Goal: Task Accomplishment & Management: Use online tool/utility

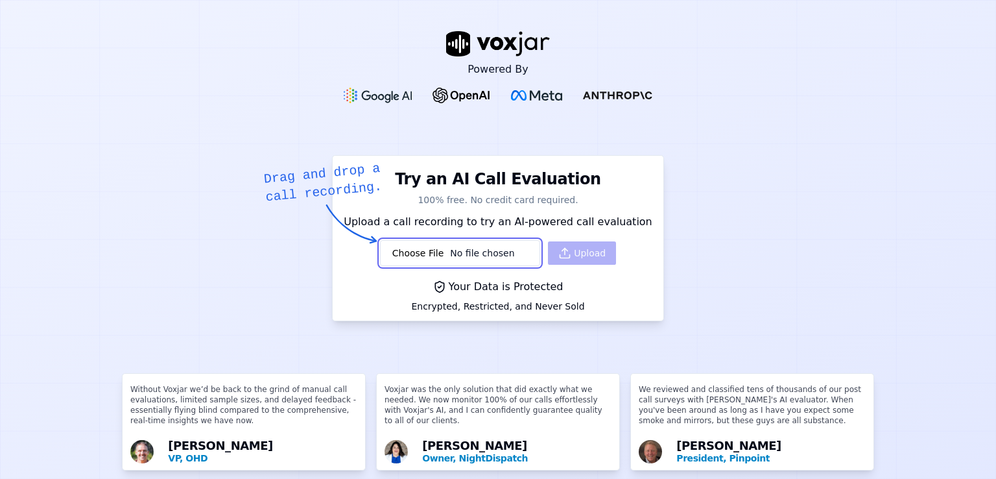
click at [439, 250] on input "file" at bounding box center [460, 253] width 160 height 26
type input "C:\fakepath\TXR4d5813940478135f4f24fe7cb3153c4f (1) (1).mp3"
click at [573, 255] on button "Upload" at bounding box center [582, 252] width 68 height 23
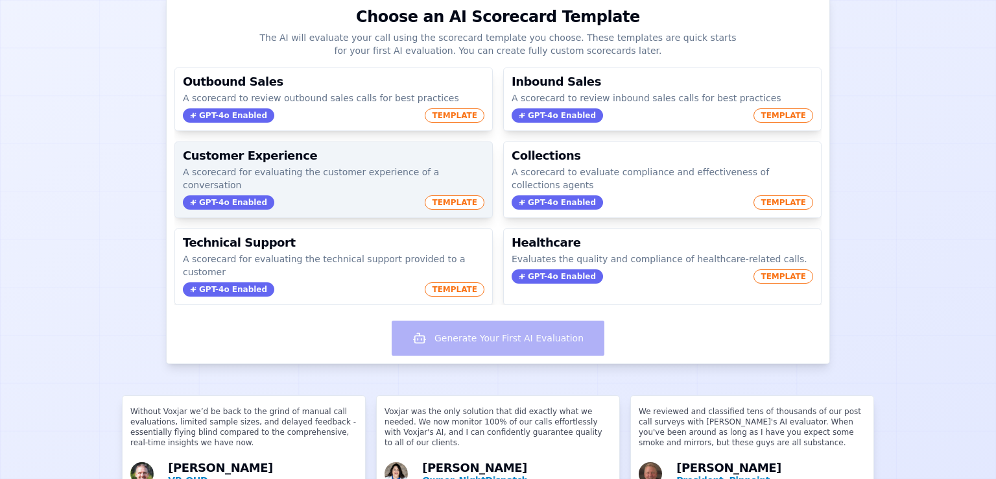
scroll to position [145, 0]
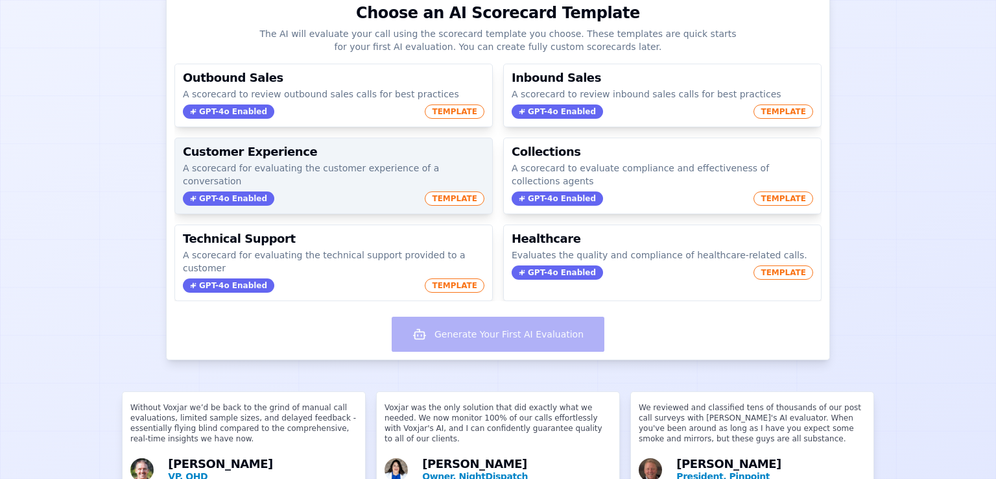
click at [426, 191] on span "TEMPLATE" at bounding box center [455, 198] width 60 height 14
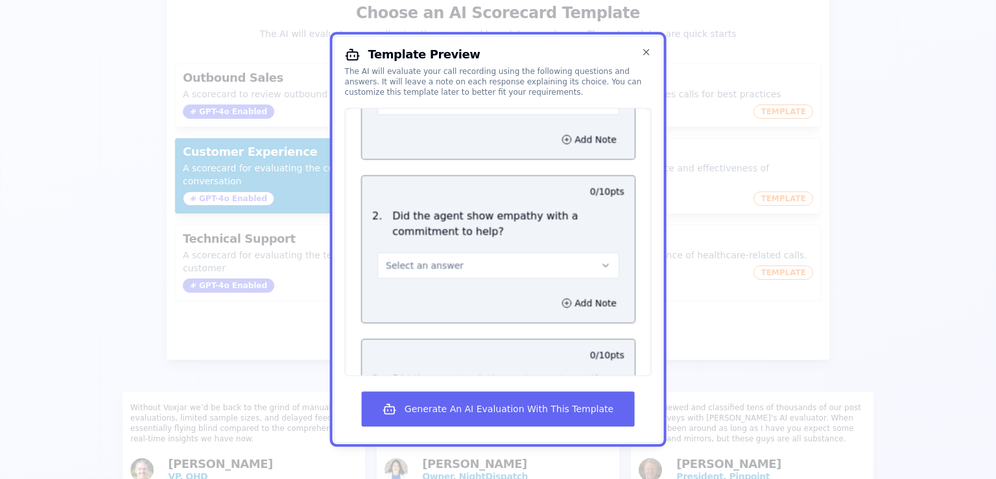
scroll to position [223, 0]
click at [462, 208] on p "Did the agent show empathy with a commitment to help?" at bounding box center [508, 223] width 232 height 31
click at [427, 210] on p "Did the agent show empathy with a commitment to help?" at bounding box center [508, 223] width 232 height 31
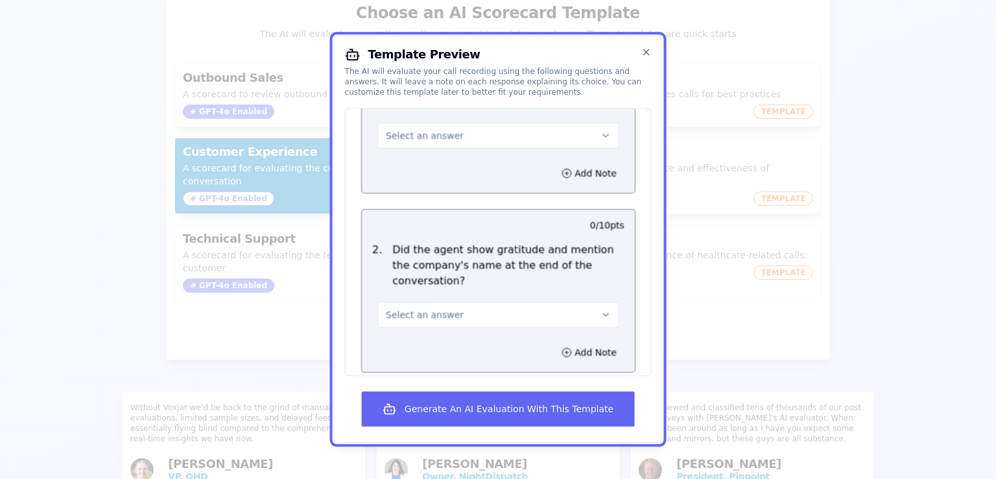
scroll to position [1628, 0]
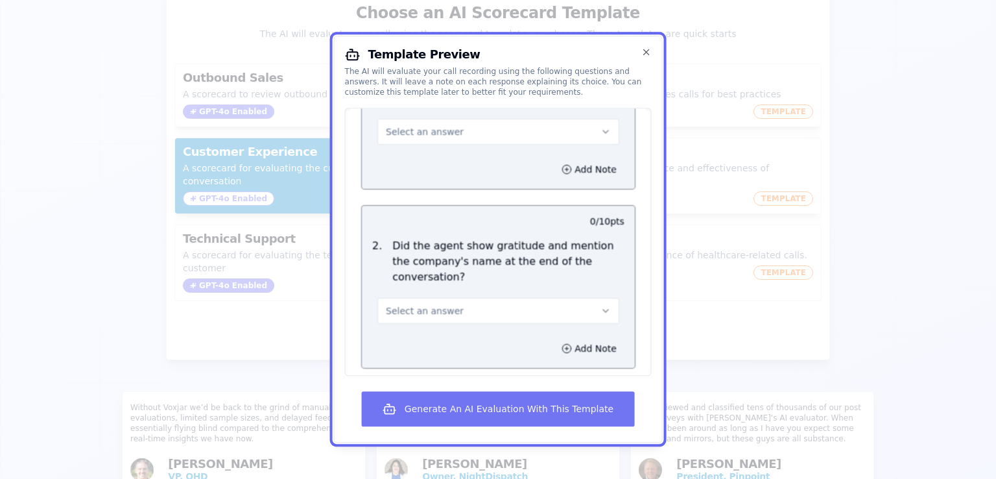
click at [527, 409] on button "Generate An AI Evaluation With This Template" at bounding box center [498, 409] width 272 height 35
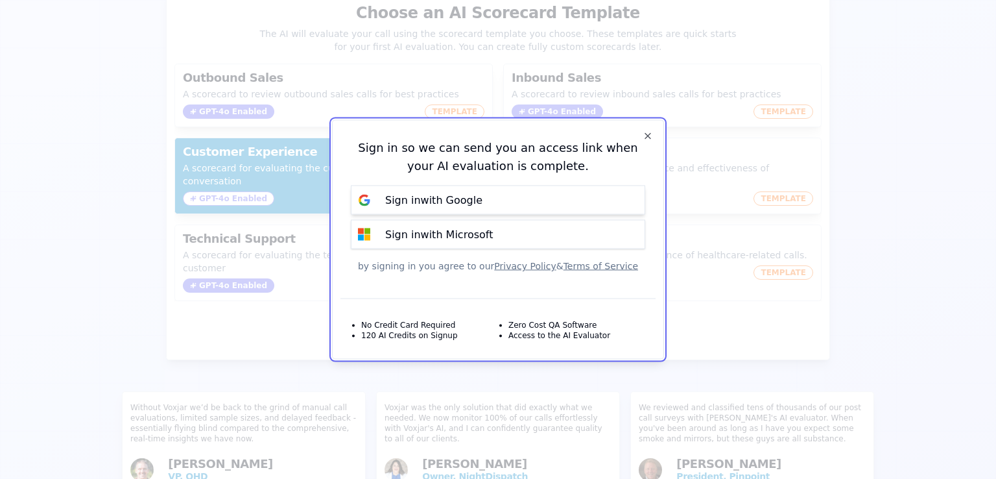
click at [439, 193] on p "Sign in with Google" at bounding box center [433, 200] width 97 height 16
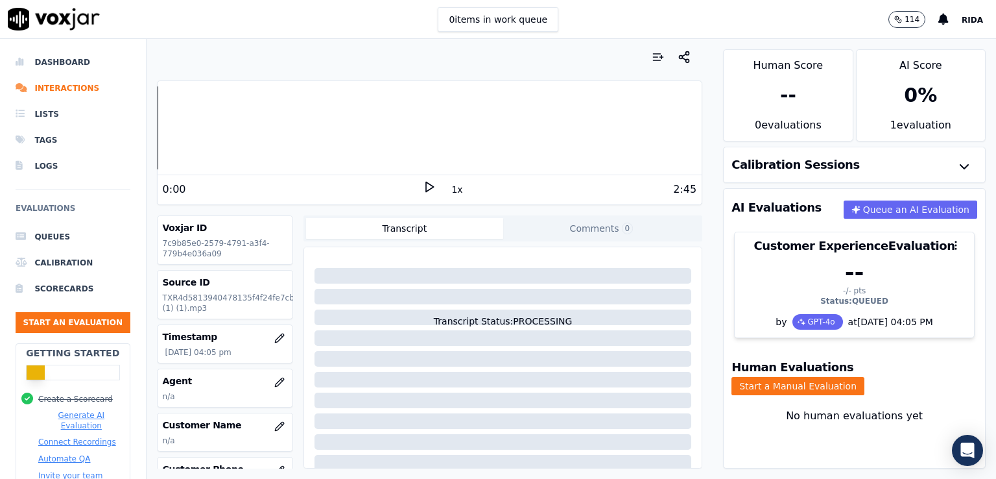
click at [423, 188] on icon at bounding box center [429, 186] width 13 height 13
click at [423, 187] on icon at bounding box center [429, 186] width 13 height 13
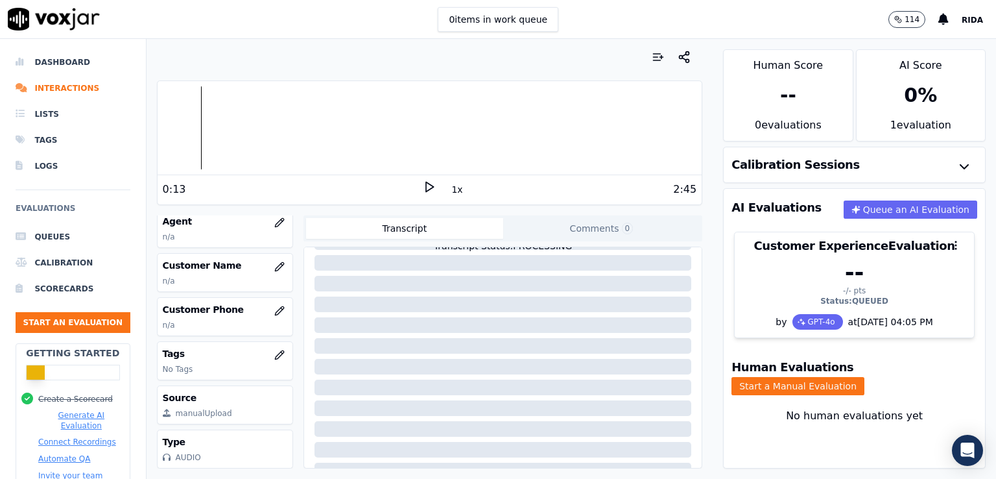
scroll to position [77, 0]
click at [73, 319] on button "Start an Evaluation" at bounding box center [73, 322] width 115 height 21
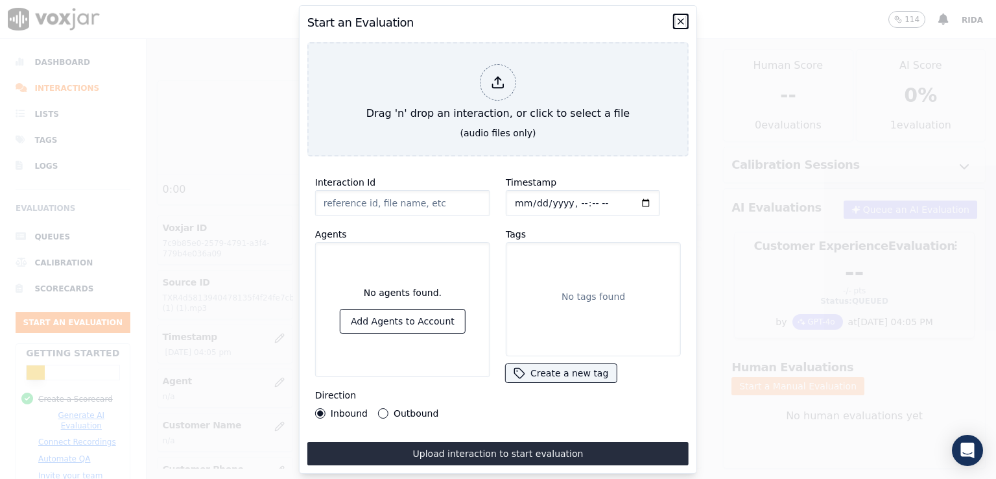
click at [677, 16] on icon "button" at bounding box center [681, 21] width 10 height 10
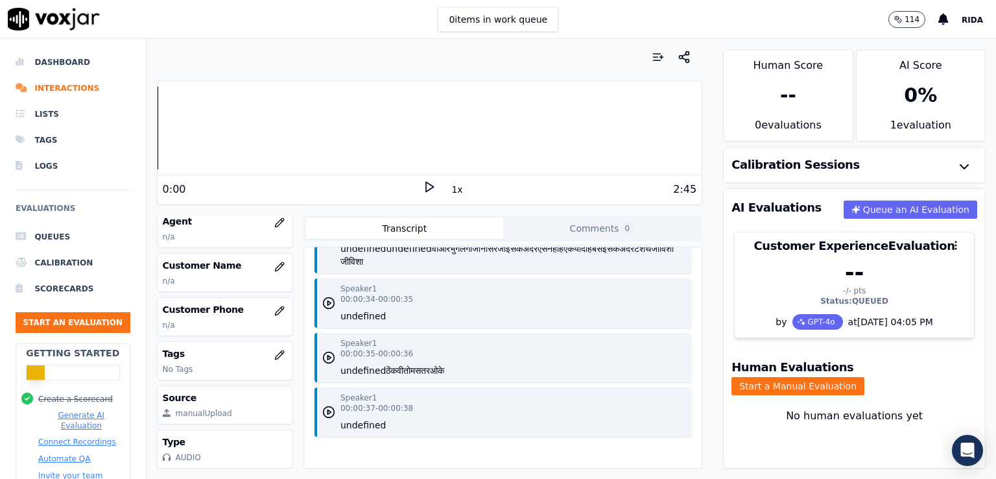
scroll to position [187, 0]
click at [878, 200] on button "Queue an AI Evaluation" at bounding box center [911, 209] width 134 height 18
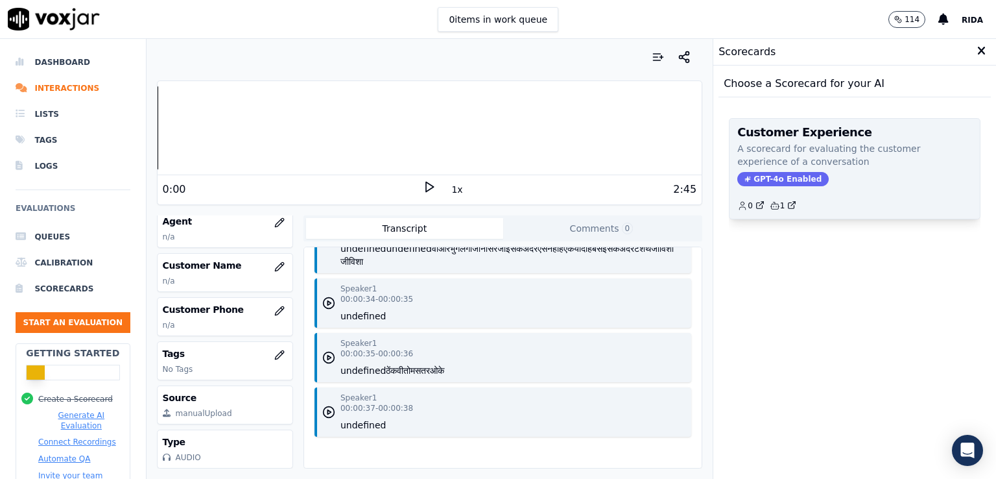
click at [773, 180] on span "GPT-4o Enabled" at bounding box center [783, 179] width 91 height 14
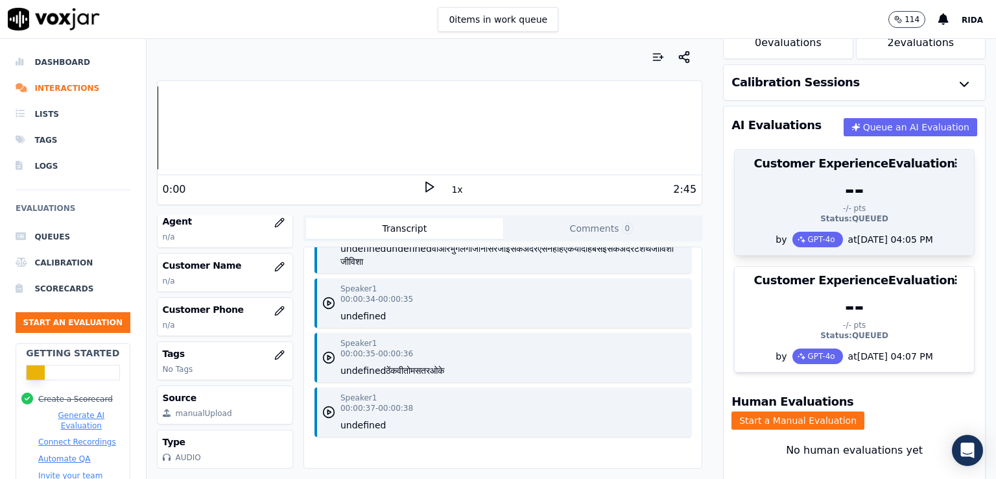
scroll to position [125, 0]
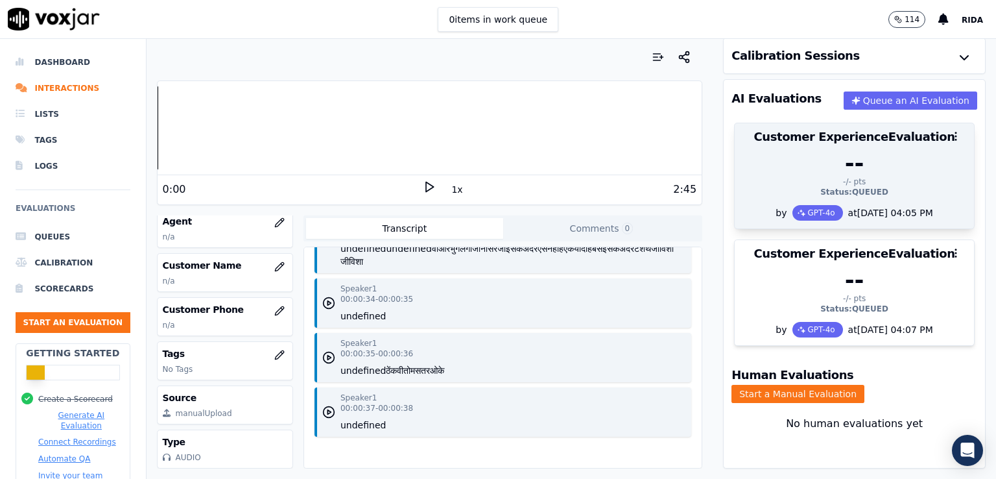
click at [802, 152] on div "--" at bounding box center [855, 163] width 224 height 26
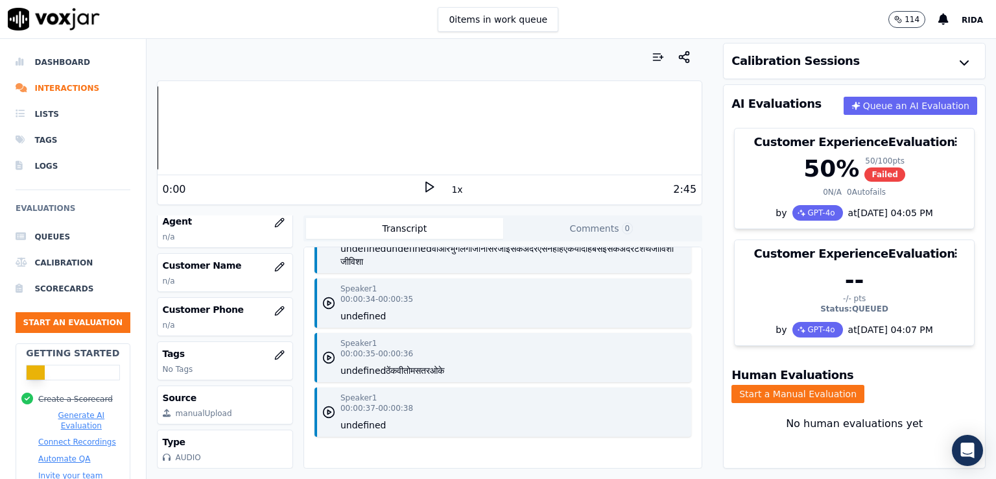
click at [793, 205] on div "GPT-4o" at bounding box center [818, 213] width 51 height 16
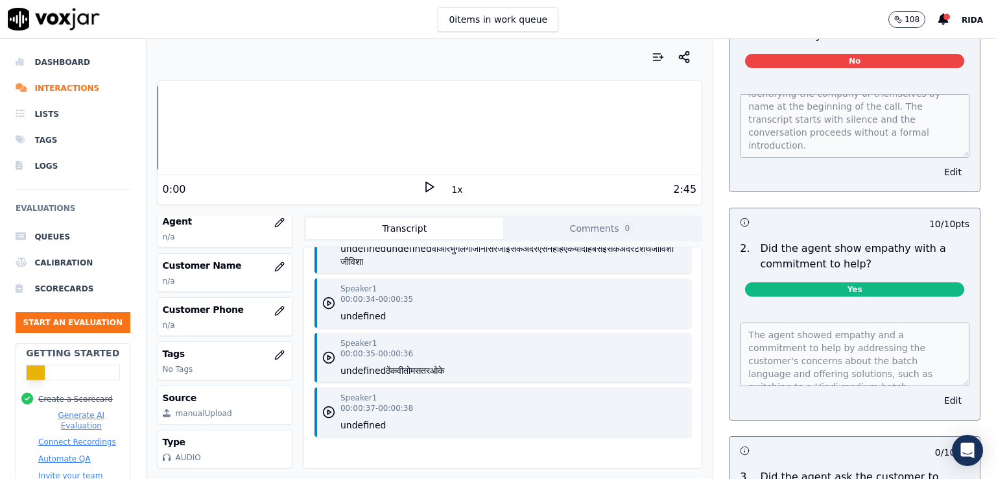
scroll to position [0, 0]
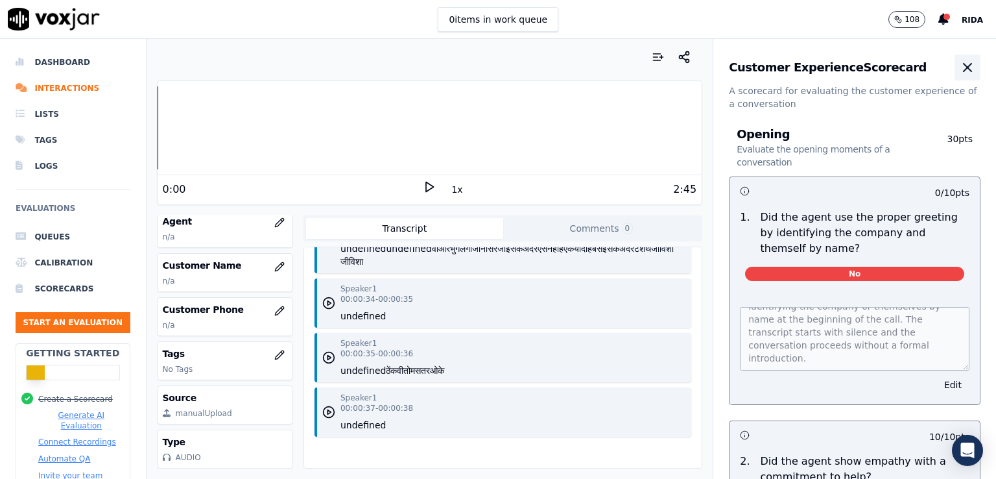
click at [960, 71] on icon "button" at bounding box center [968, 68] width 16 height 16
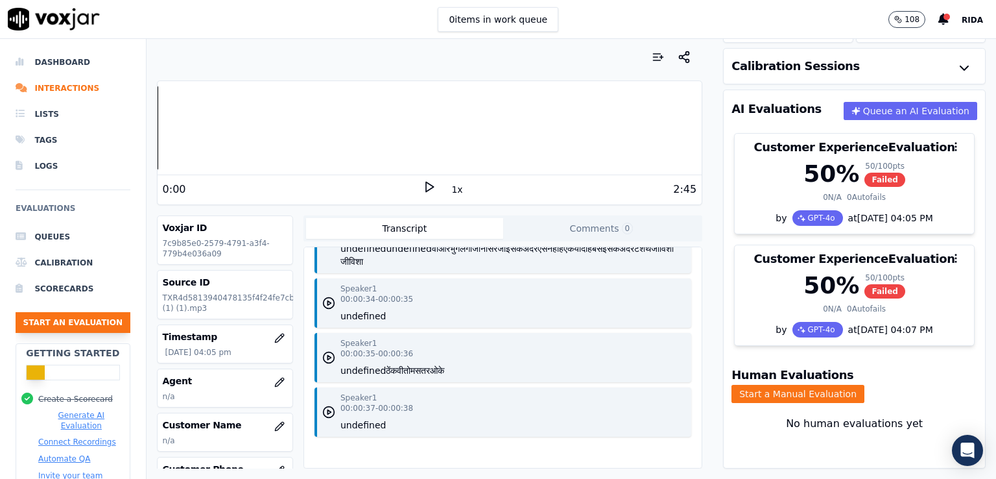
click at [80, 324] on button "Start an Evaluation" at bounding box center [73, 322] width 115 height 21
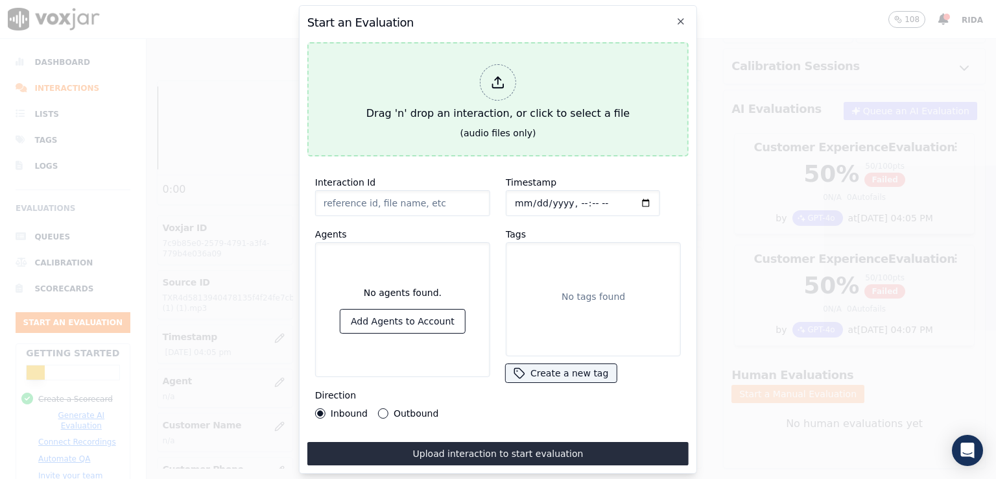
click at [503, 75] on icon at bounding box center [498, 82] width 14 height 14
type input "TXRd03fd613ed10f4c6da605e953e731f3c (2) (1).mp3"
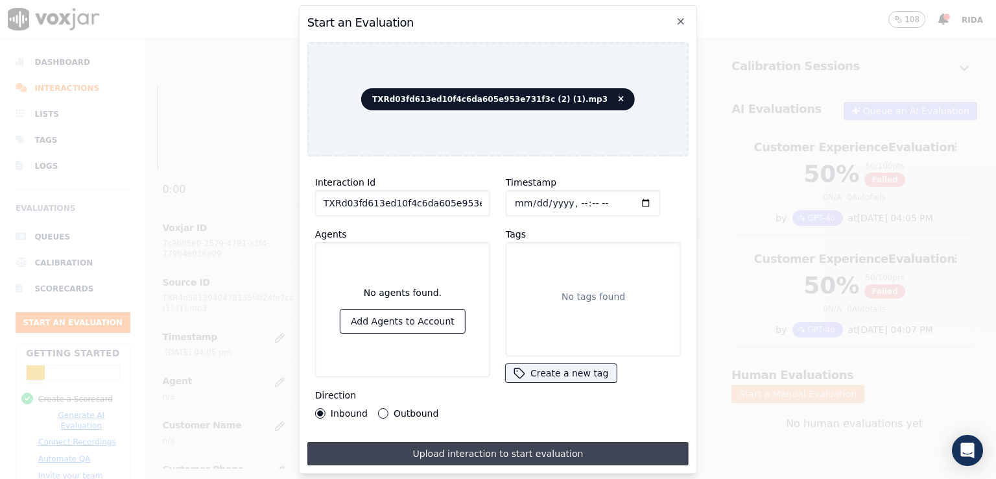
click at [448, 447] on button "Upload interaction to start evaluation" at bounding box center [497, 453] width 381 height 23
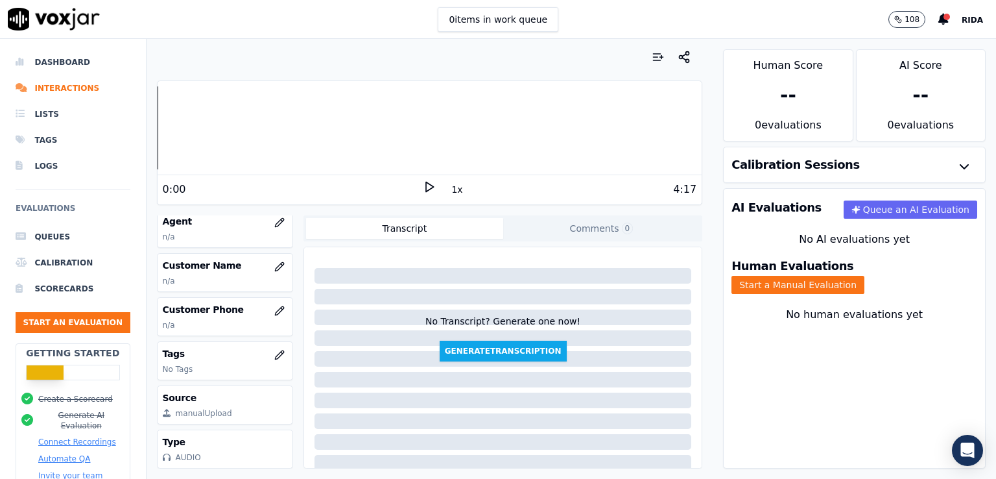
scroll to position [187, 0]
click at [844, 205] on button "Queue an AI Evaluation" at bounding box center [911, 209] width 134 height 18
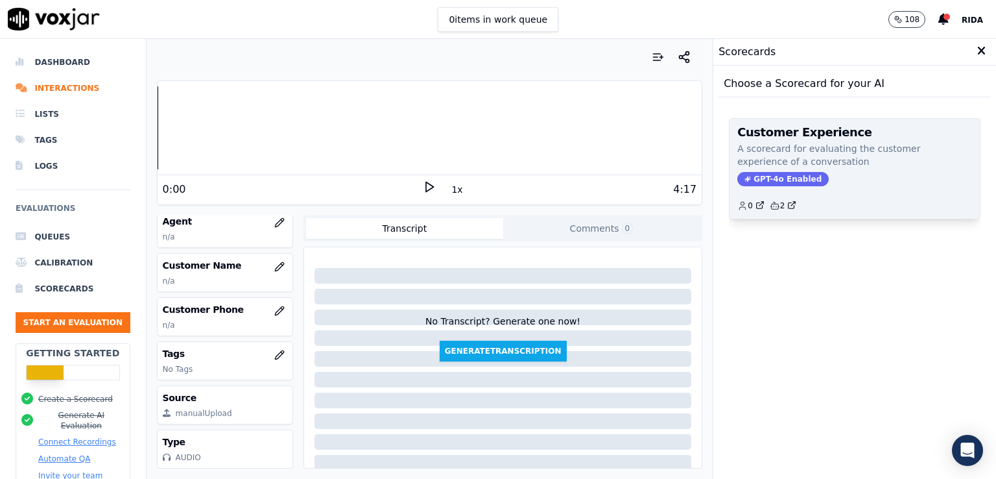
click at [745, 174] on span "GPT-4o Enabled" at bounding box center [783, 179] width 91 height 14
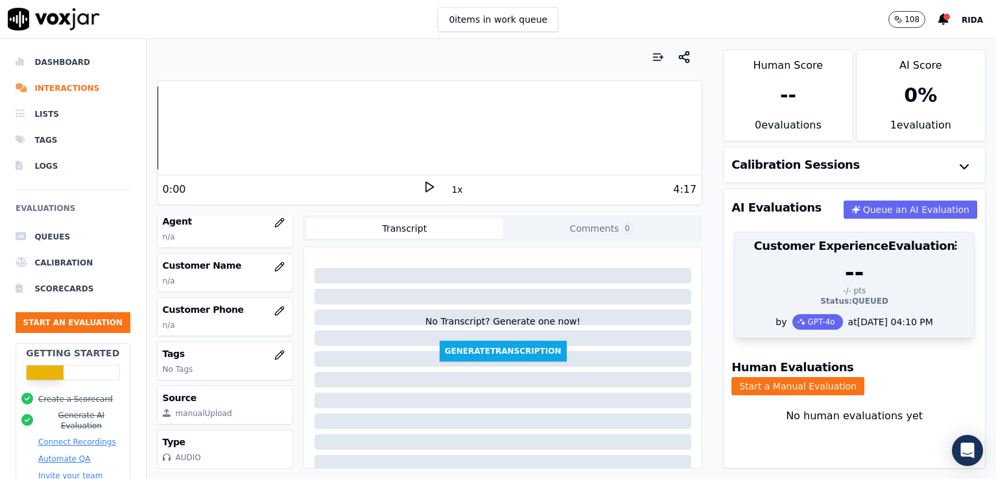
scroll to position [9, 0]
click at [828, 259] on div "--" at bounding box center [855, 272] width 224 height 26
click at [793, 314] on div "GPT-4o" at bounding box center [818, 322] width 51 height 16
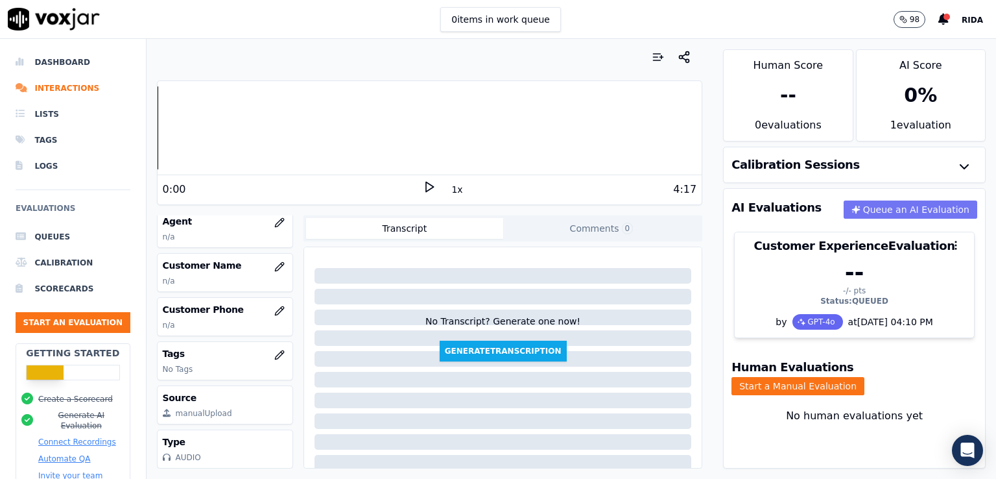
click at [869, 200] on button "Queue an AI Evaluation" at bounding box center [911, 209] width 134 height 18
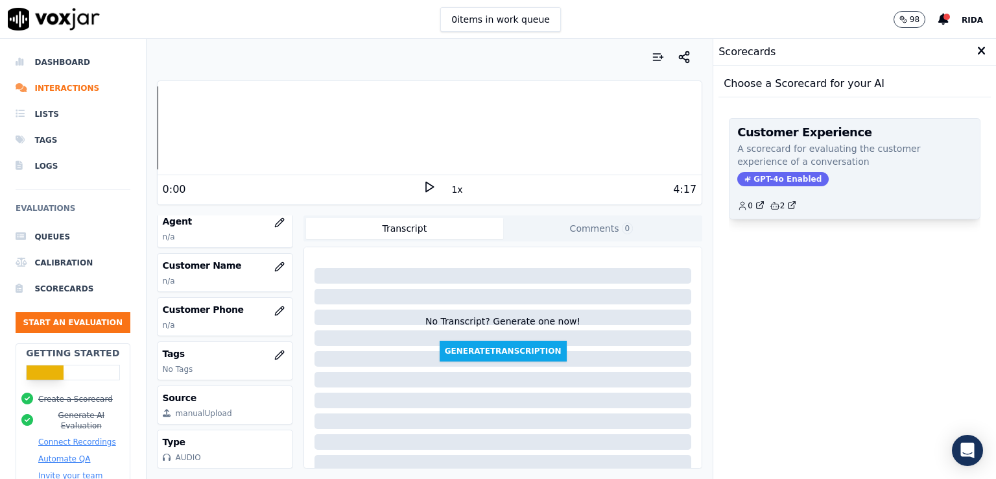
click at [800, 183] on span "GPT-4o Enabled" at bounding box center [783, 179] width 91 height 14
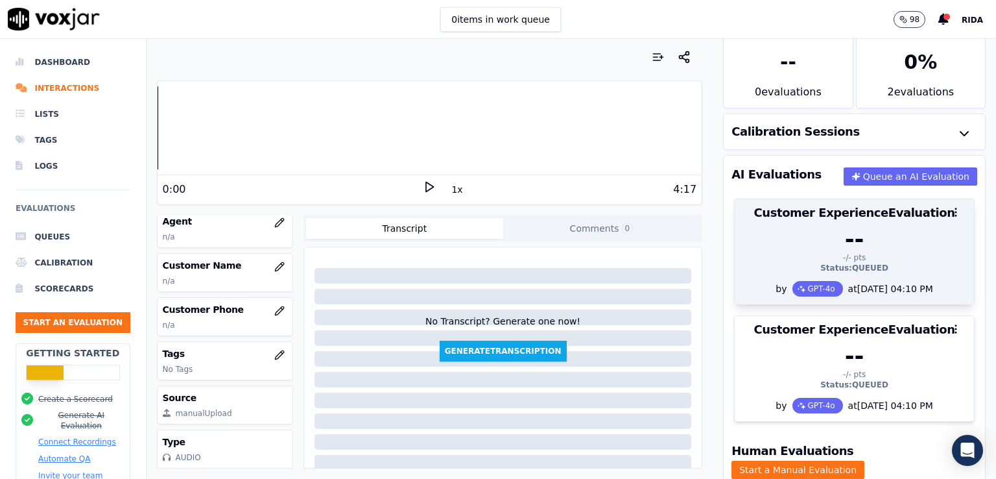
scroll to position [125, 0]
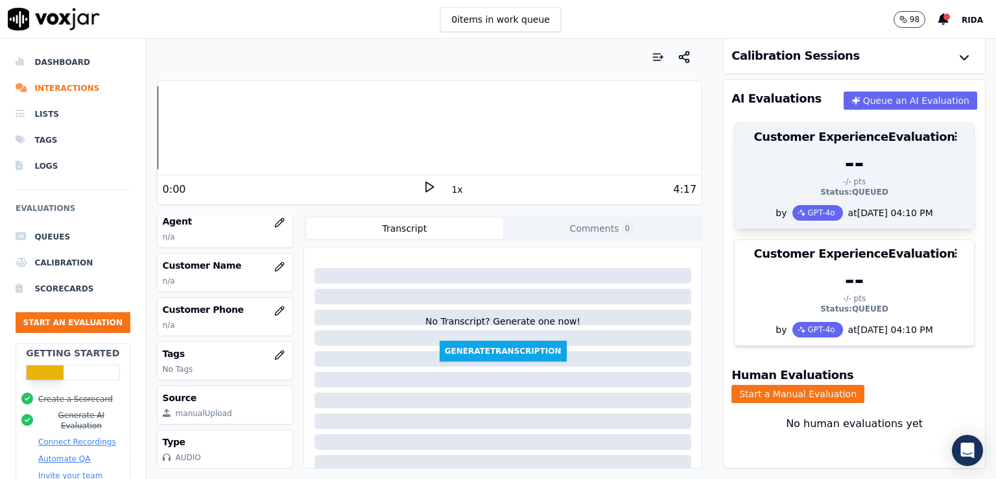
click at [763, 152] on div "--" at bounding box center [855, 163] width 224 height 26
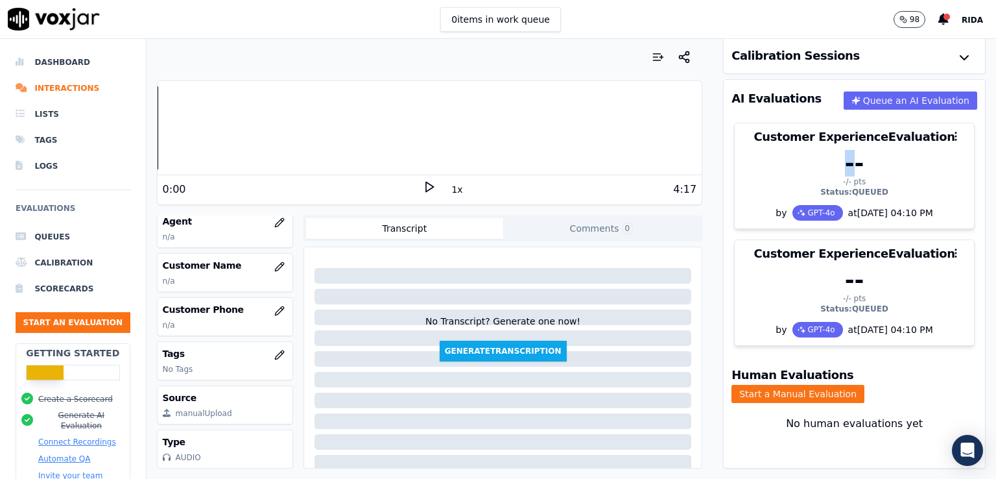
click at [424, 186] on icon at bounding box center [429, 186] width 13 height 13
click at [431, 186] on rect at bounding box center [432, 186] width 2 height 8
click at [487, 343] on button "Generate Transcription" at bounding box center [503, 351] width 127 height 21
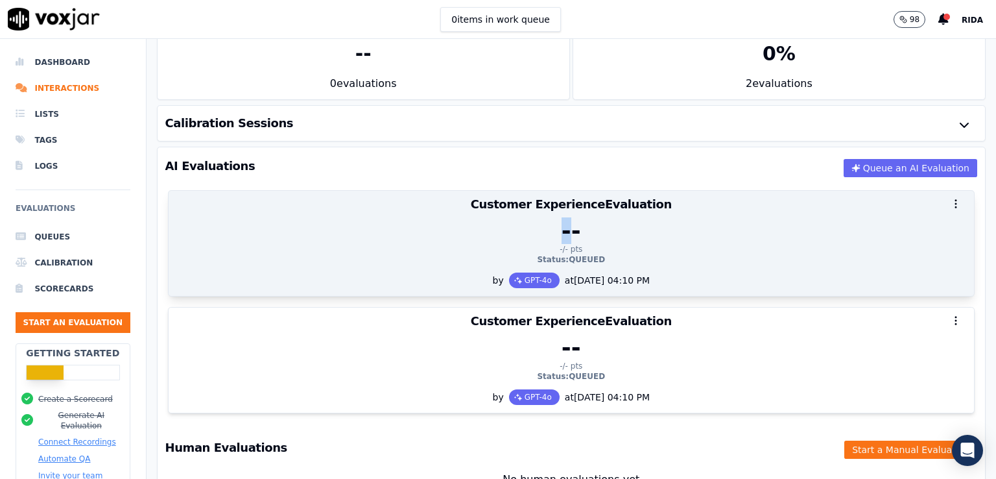
scroll to position [14, 0]
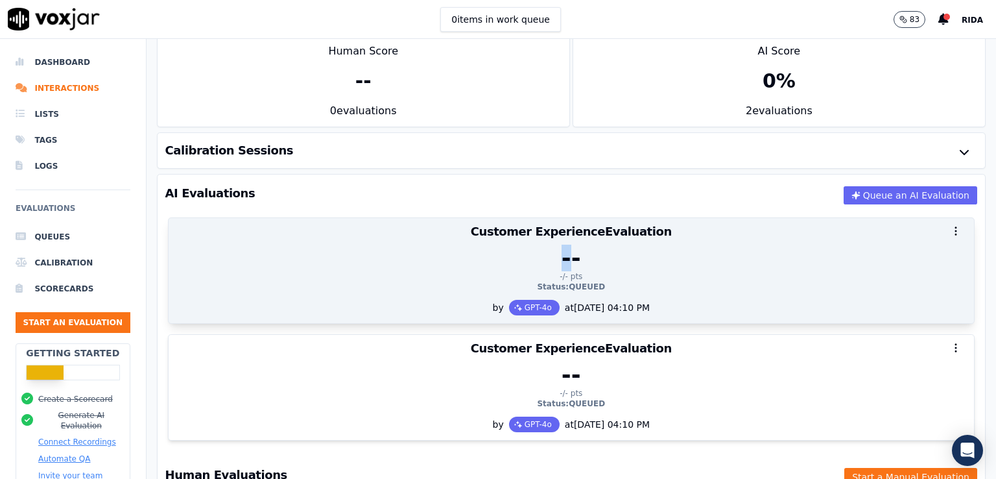
click at [557, 249] on div "--" at bounding box center [571, 258] width 790 height 26
click at [514, 304] on img at bounding box center [518, 307] width 8 height 10
click at [524, 303] on div "GPT-4o" at bounding box center [534, 308] width 51 height 16
click at [592, 269] on div "--" at bounding box center [571, 258] width 790 height 26
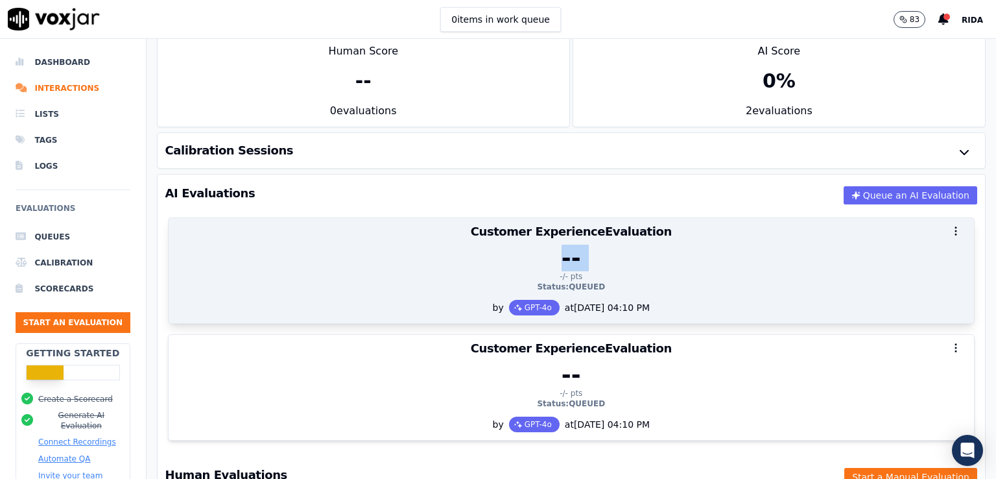
click at [592, 269] on div "--" at bounding box center [571, 258] width 790 height 26
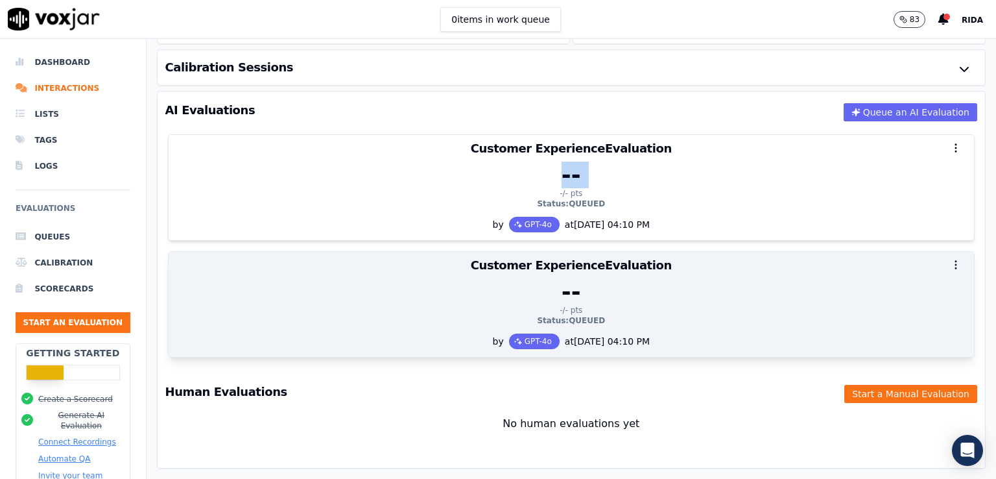
click at [950, 259] on icon "button" at bounding box center [956, 265] width 12 height 12
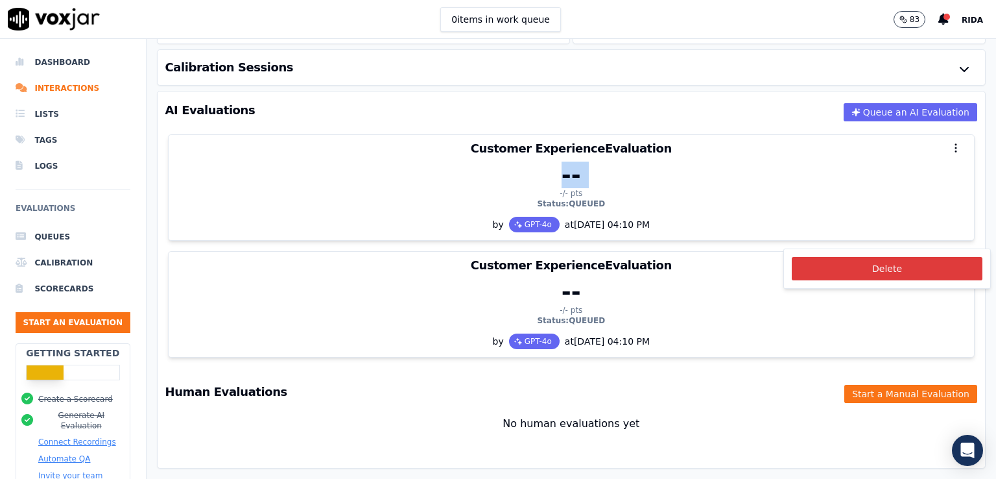
click at [902, 265] on button "Delete" at bounding box center [887, 268] width 191 height 23
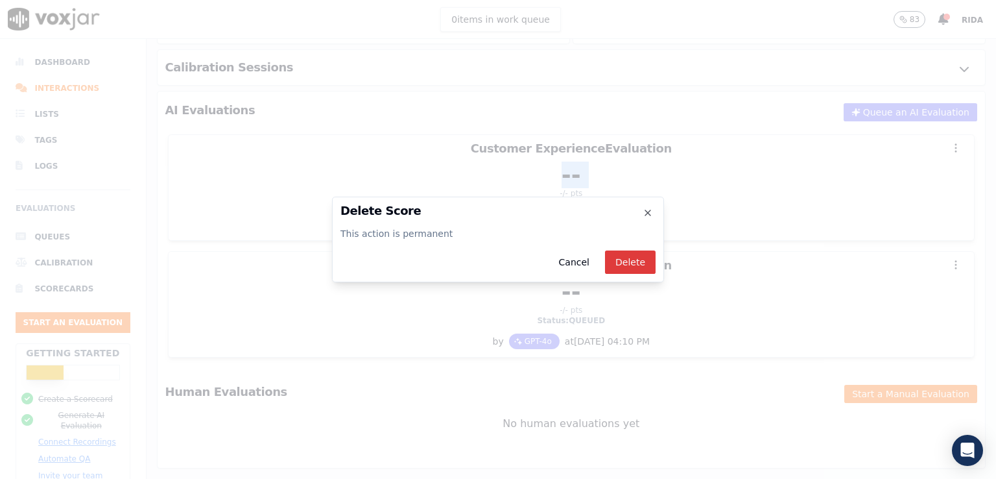
click at [625, 261] on button "Delete" at bounding box center [630, 261] width 51 height 23
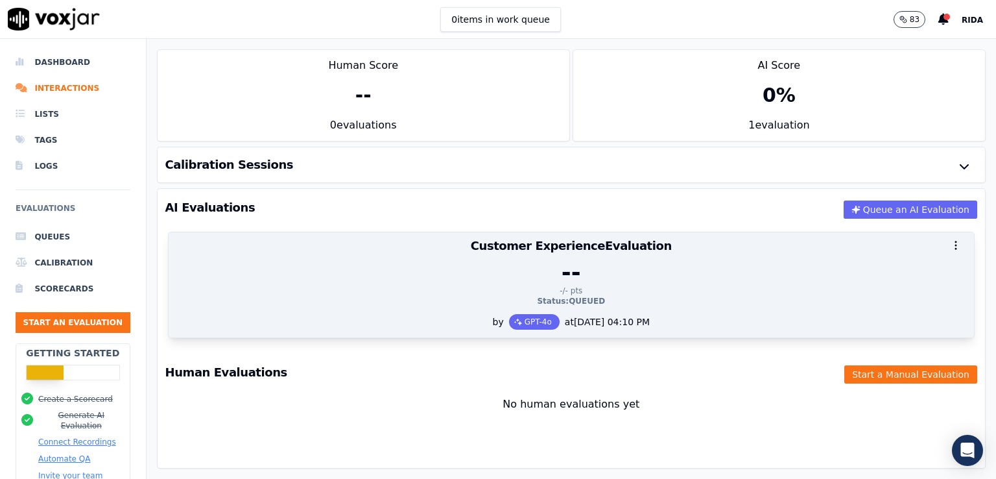
scroll to position [0, 0]
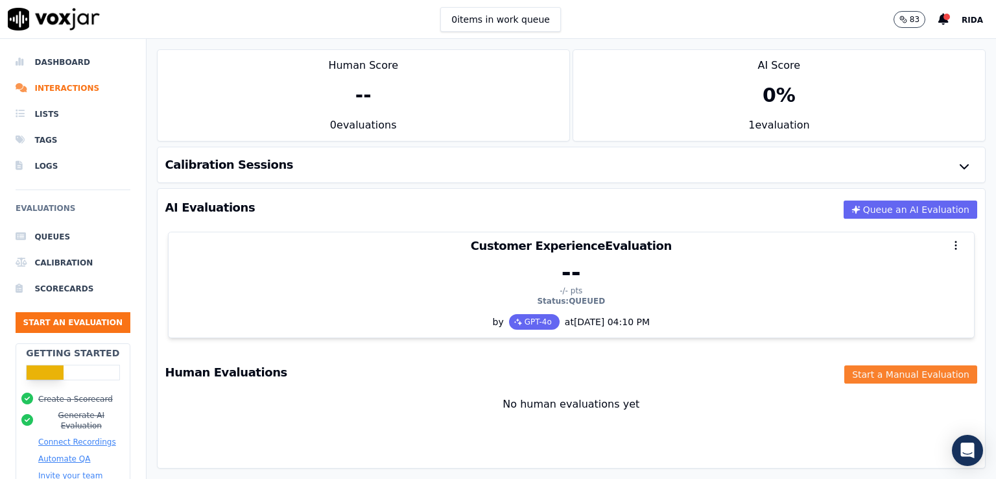
click at [895, 370] on button "Start a Manual Evaluation" at bounding box center [911, 374] width 133 height 18
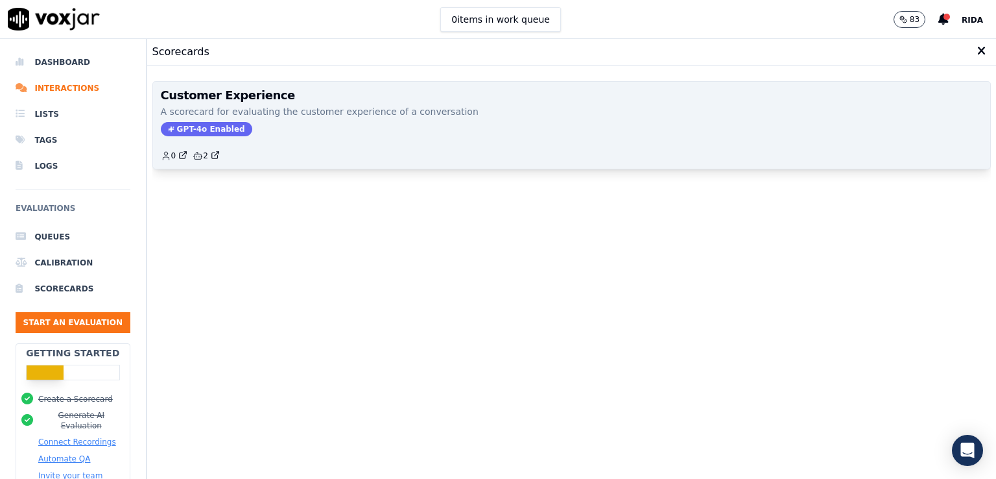
click at [213, 124] on span "GPT-4o Enabled" at bounding box center [206, 129] width 91 height 14
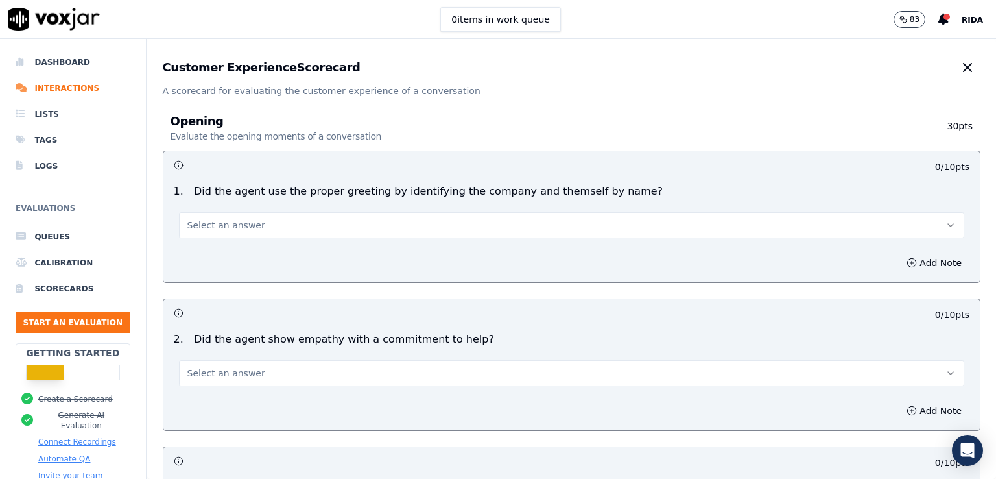
click at [383, 225] on button "Select an answer" at bounding box center [572, 225] width 786 height 26
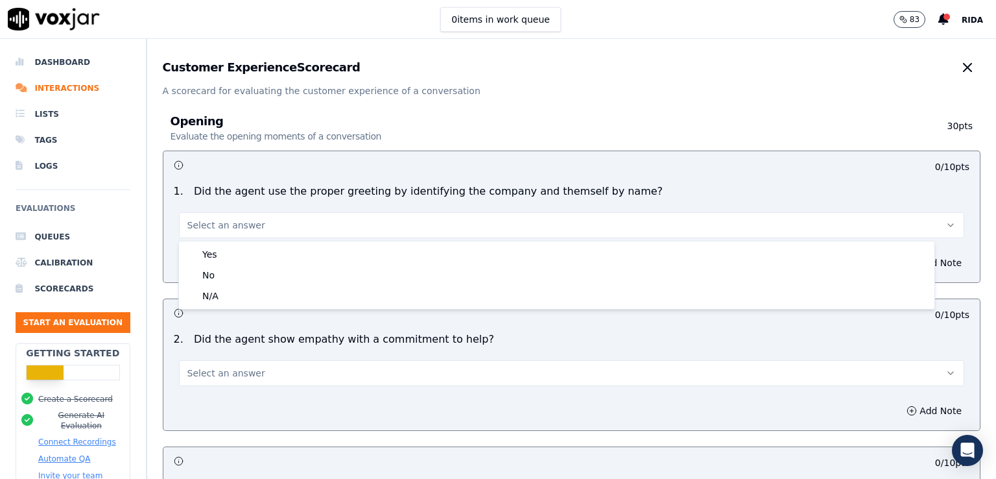
click at [451, 164] on h3 at bounding box center [373, 164] width 398 height 17
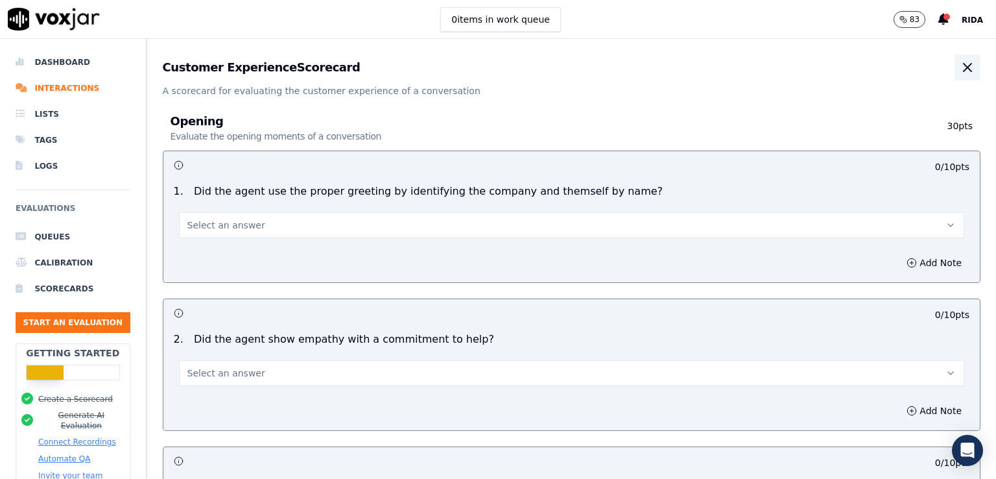
click at [964, 64] on icon "button" at bounding box center [968, 68] width 8 height 8
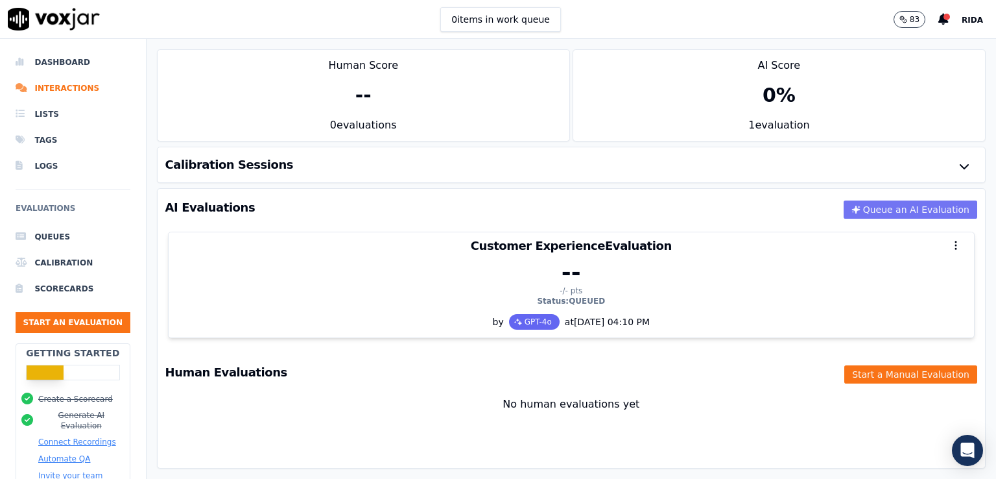
click at [869, 203] on button "Queue an AI Evaluation" at bounding box center [911, 209] width 134 height 18
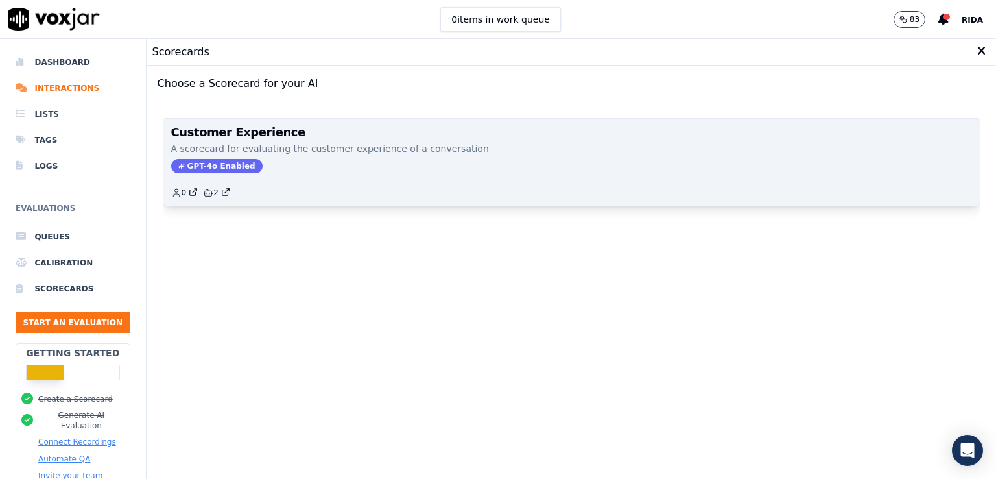
click at [205, 158] on div "Customer Experience A scorecard for evaluating the customer experience of a con…" at bounding box center [571, 162] width 817 height 87
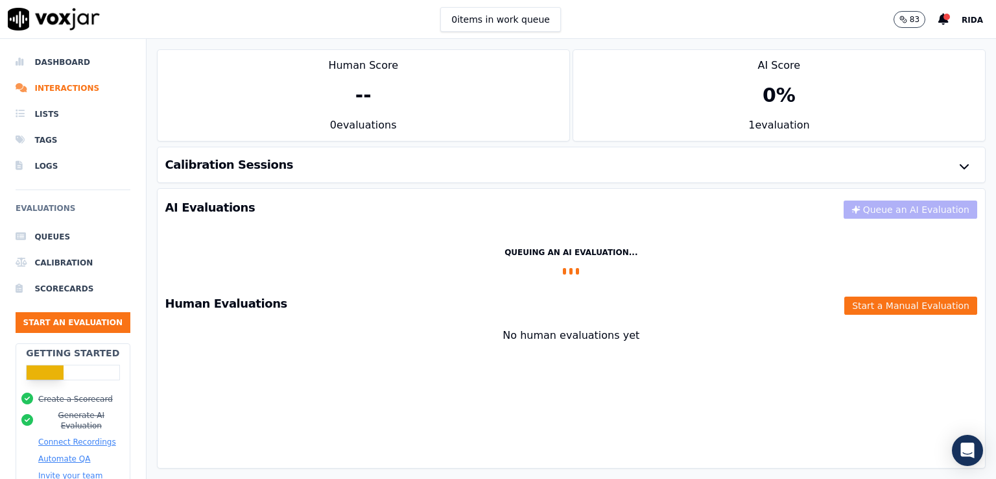
click at [593, 256] on div "Queuing an AI Evaluation..." at bounding box center [571, 252] width 133 height 10
click at [616, 268] on div "Queuing an AI Evaluation..." at bounding box center [571, 261] width 807 height 38
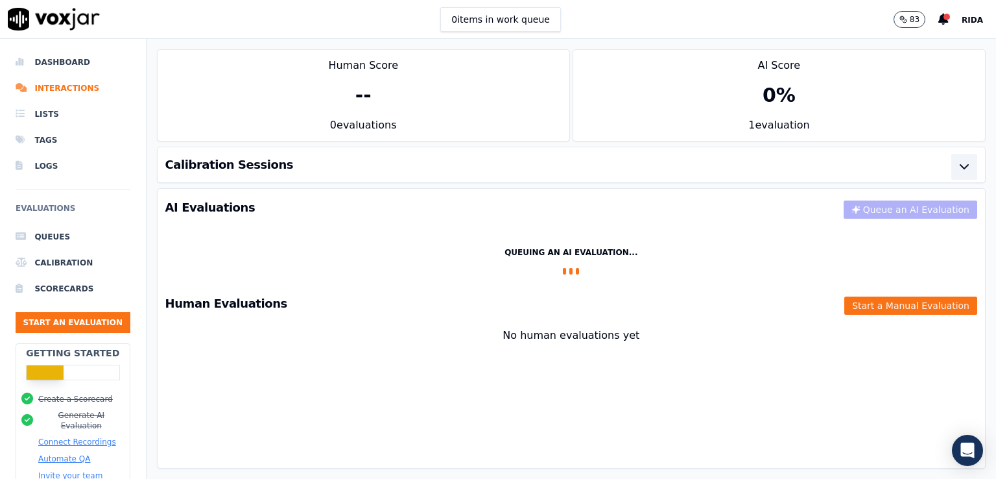
click at [957, 166] on icon "button" at bounding box center [965, 167] width 16 height 16
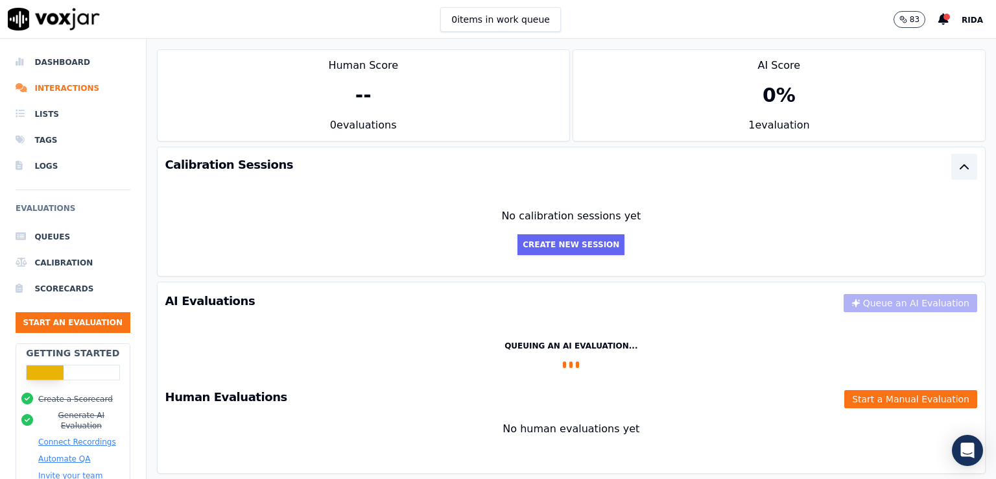
click at [957, 167] on icon "button" at bounding box center [965, 167] width 16 height 16
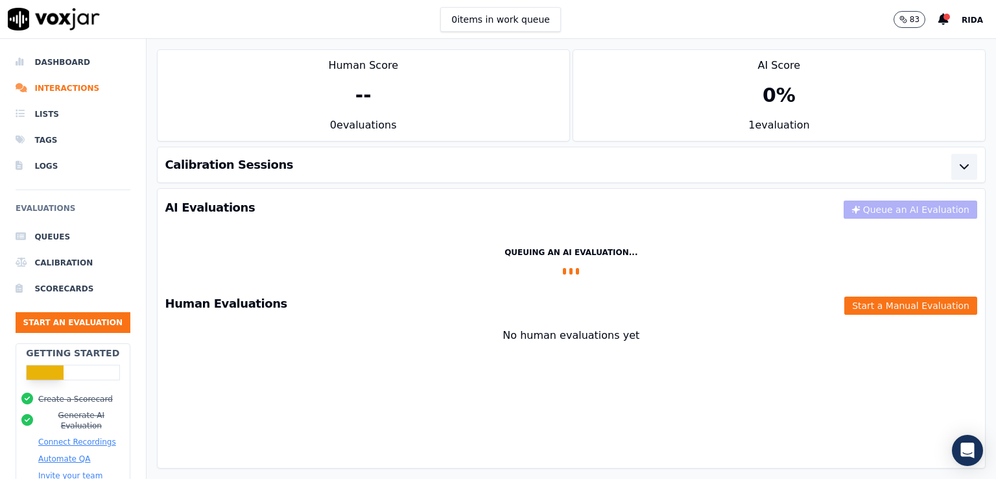
click at [589, 258] on div "Queuing an AI Evaluation..." at bounding box center [571, 261] width 807 height 38
click at [838, 213] on div "AI Evaluations Queue an AI Evaluation" at bounding box center [572, 208] width 828 height 38
click at [80, 53] on li "Dashboard" at bounding box center [73, 62] width 115 height 26
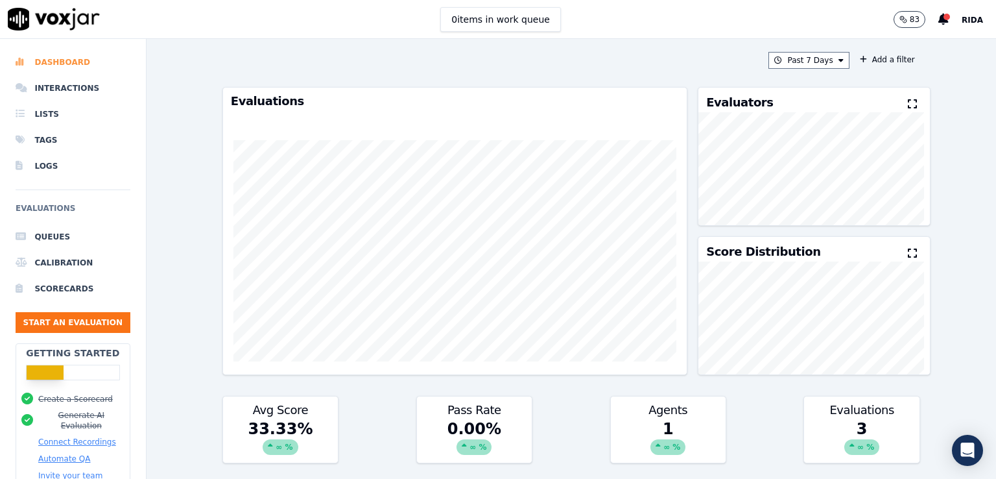
click at [80, 53] on li "Dashboard" at bounding box center [73, 62] width 115 height 26
click at [70, 85] on li "Interactions" at bounding box center [73, 88] width 115 height 26
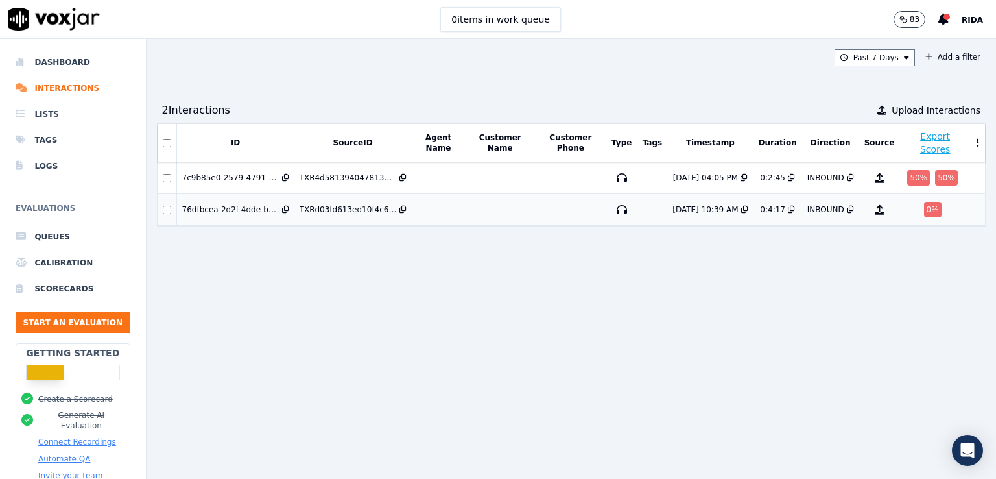
click at [562, 218] on td at bounding box center [570, 210] width 71 height 32
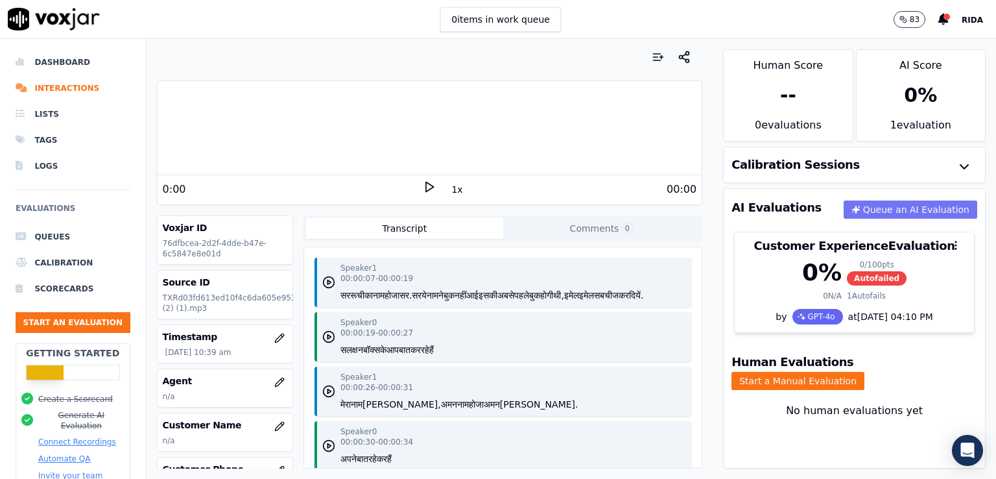
click at [863, 212] on button "Queue an AI Evaluation" at bounding box center [911, 209] width 134 height 18
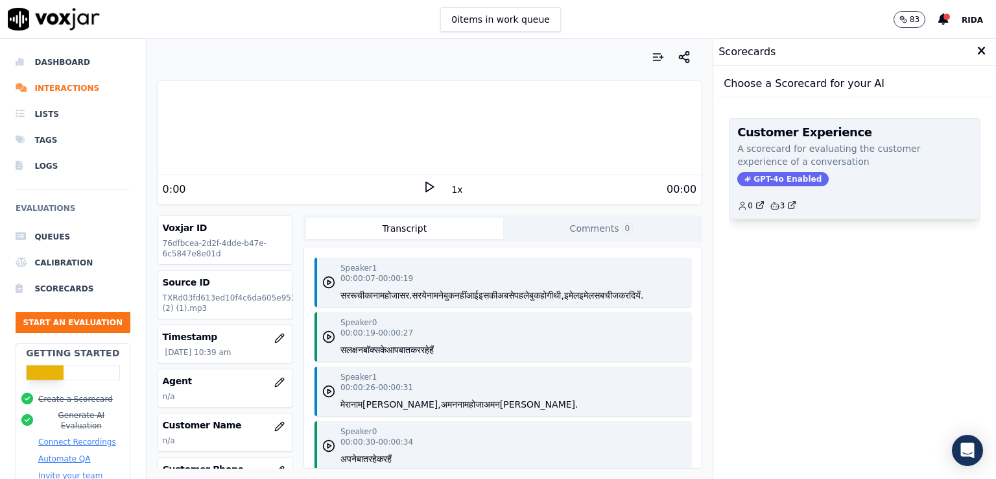
click at [777, 174] on span "GPT-4o Enabled" at bounding box center [783, 179] width 91 height 14
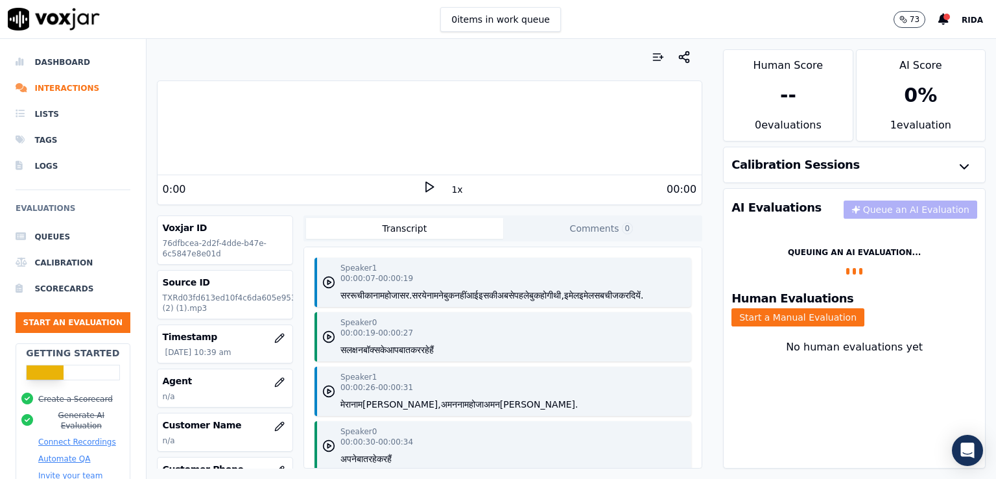
click at [846, 268] on div "Queuing an AI Evaluation..." at bounding box center [854, 261] width 241 height 38
click at [957, 166] on icon "button" at bounding box center [965, 167] width 16 height 16
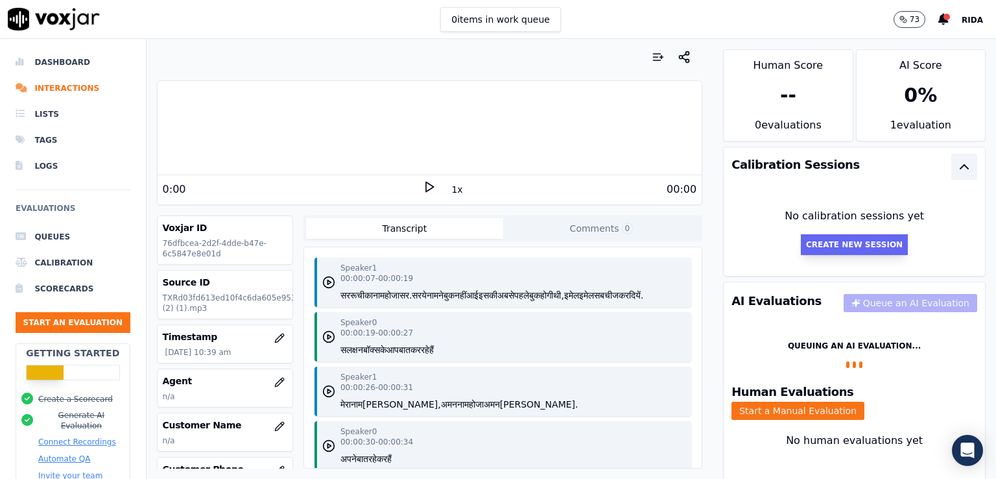
click at [839, 243] on button "Create New Session" at bounding box center [854, 244] width 107 height 21
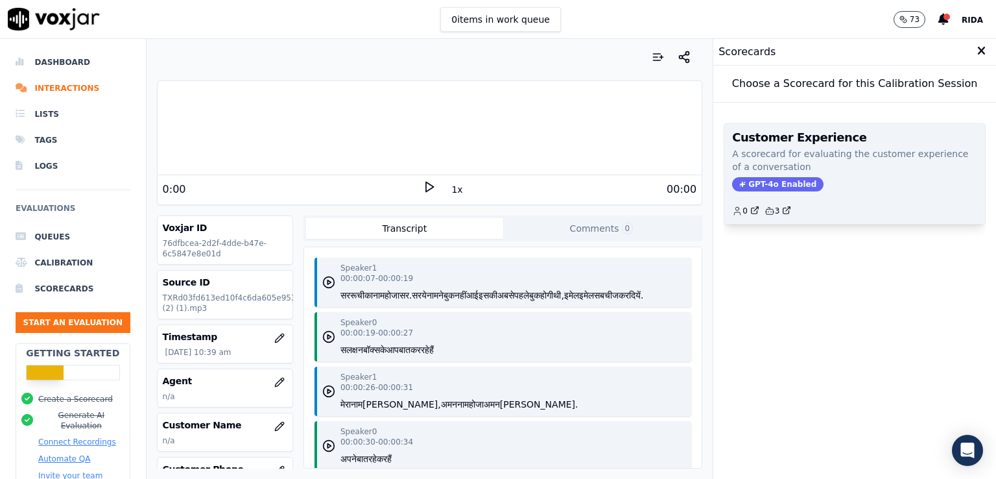
click at [740, 184] on span "GPT-4o Enabled" at bounding box center [777, 184] width 91 height 14
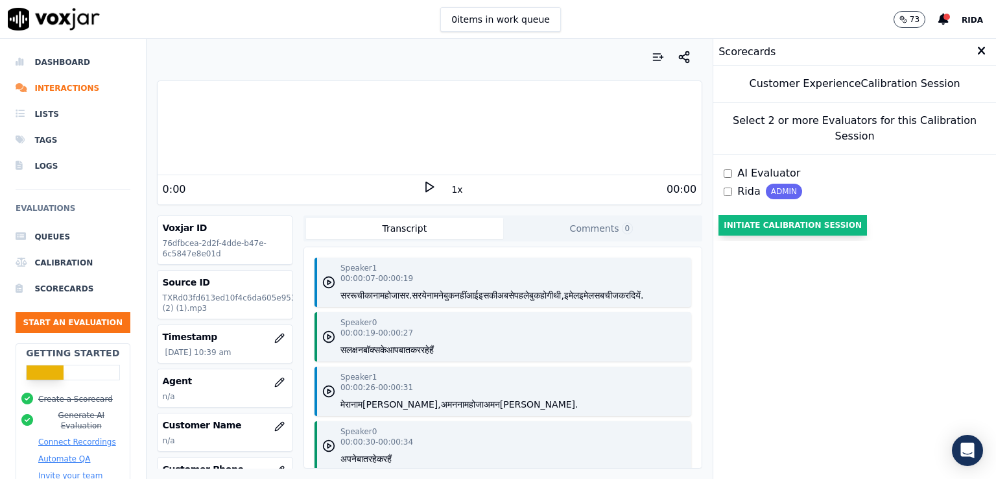
click at [723, 226] on button "Initiate Calibration Session" at bounding box center [793, 225] width 149 height 21
click at [766, 189] on span "ADMIN" at bounding box center [784, 192] width 36 height 16
click at [738, 177] on span "AI Evaluator" at bounding box center [769, 173] width 63 height 16
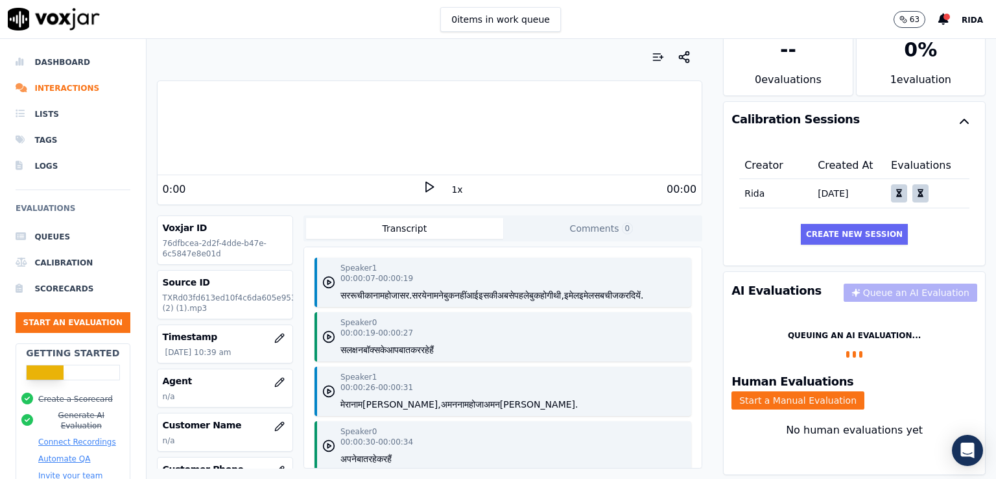
scroll to position [69, 0]
